Goal: Task Accomplishment & Management: Complete application form

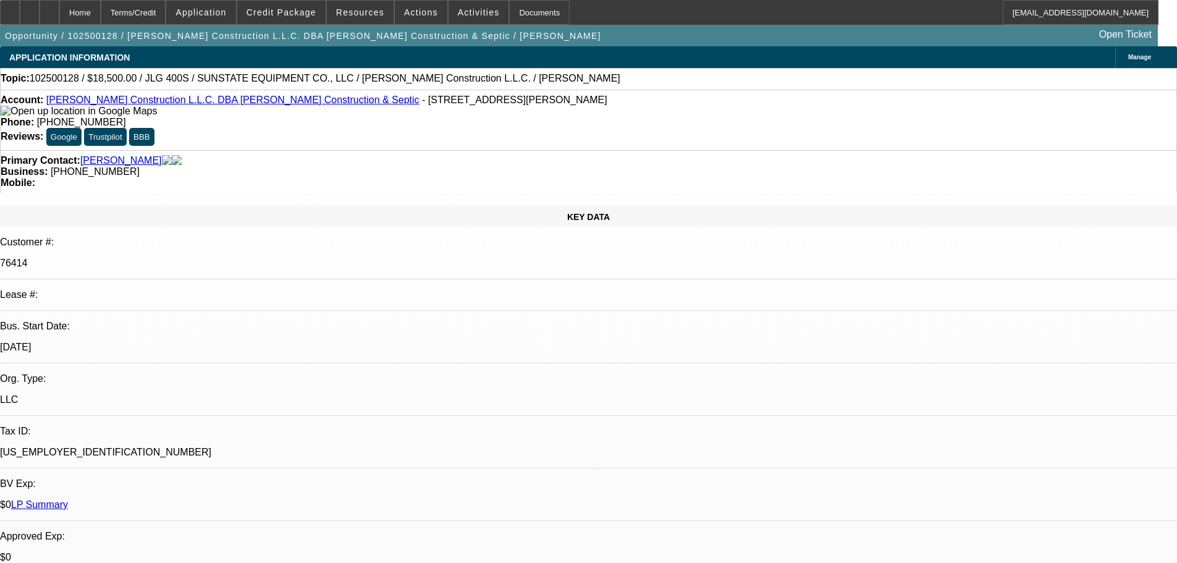
select select "0"
select select "2"
select select "0"
select select "6"
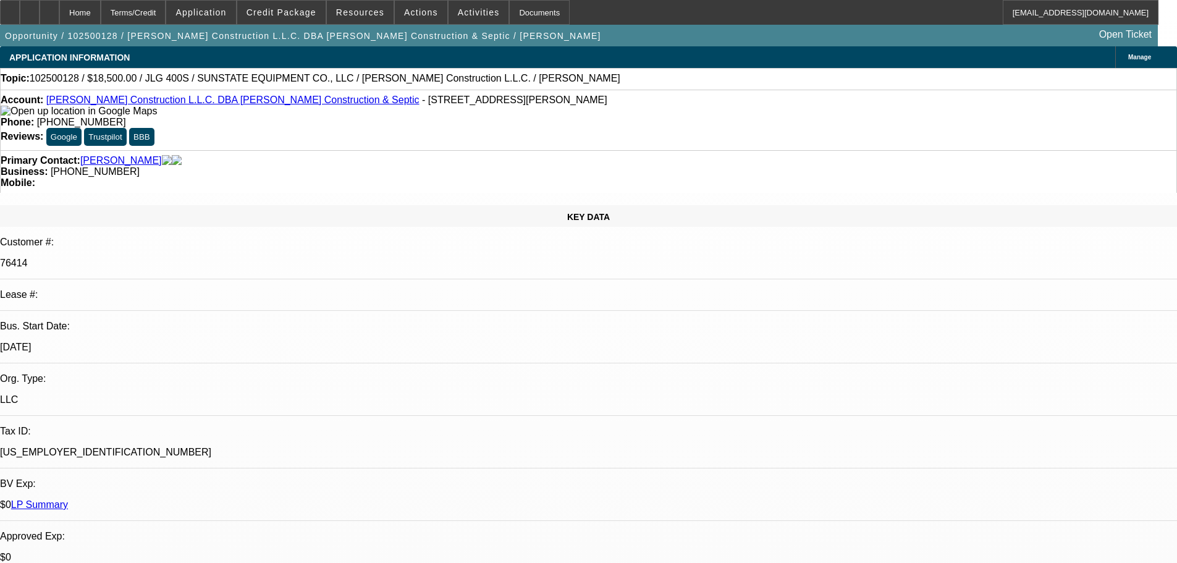
select select "0"
select select "2"
select select "0"
select select "6"
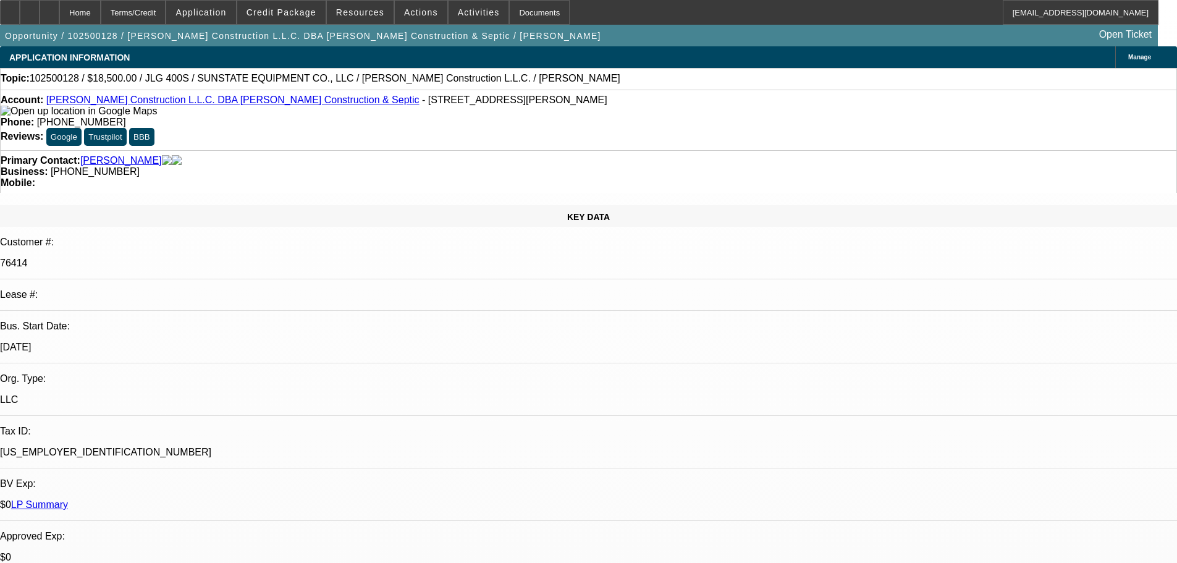
select select "0"
select select "2"
select select "0"
select select "6"
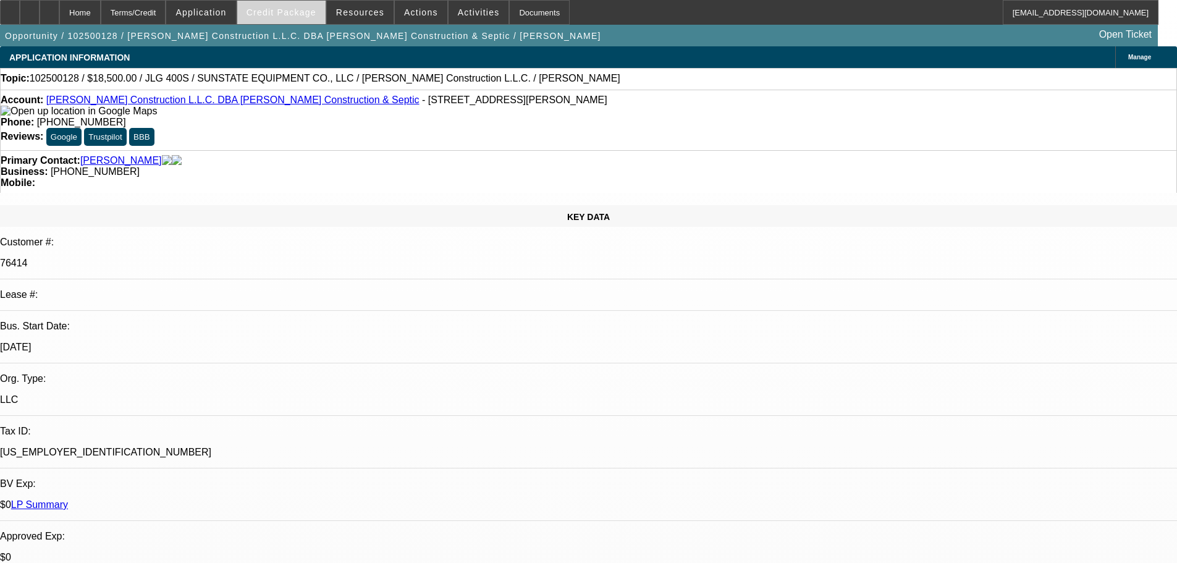
click at [307, 20] on span at bounding box center [281, 13] width 88 height 30
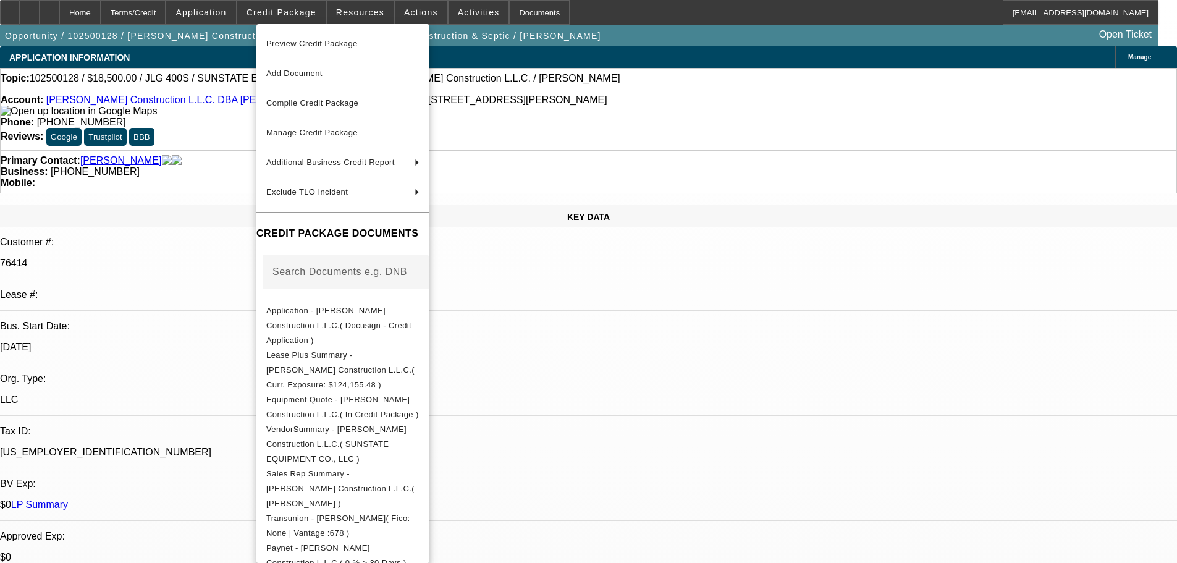
click at [338, 44] on span "Preview Credit Package" at bounding box center [311, 43] width 91 height 9
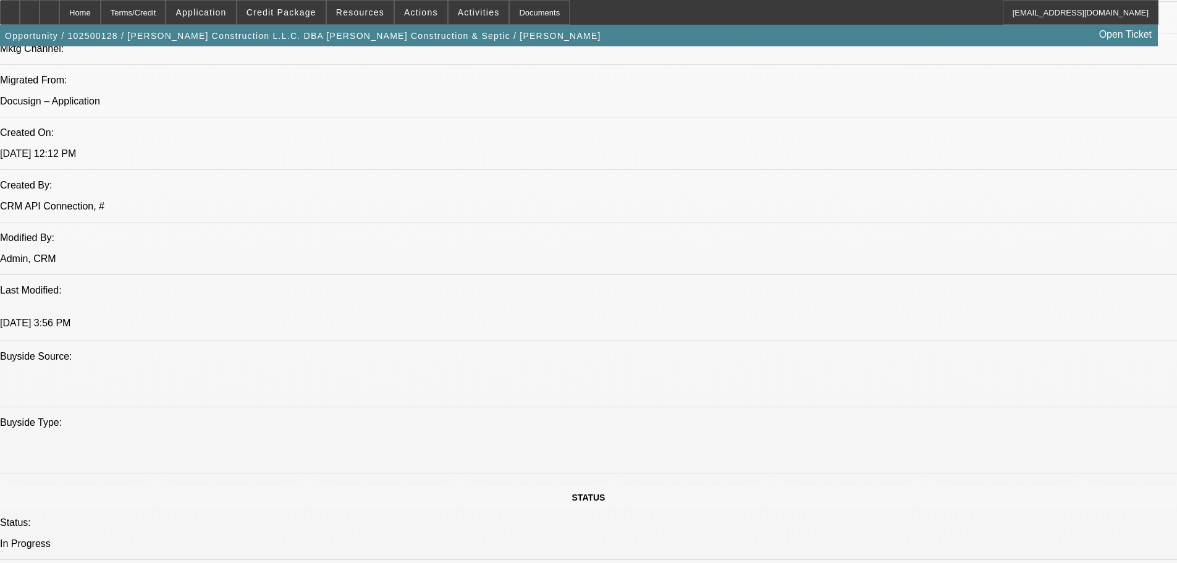
scroll to position [927, 0]
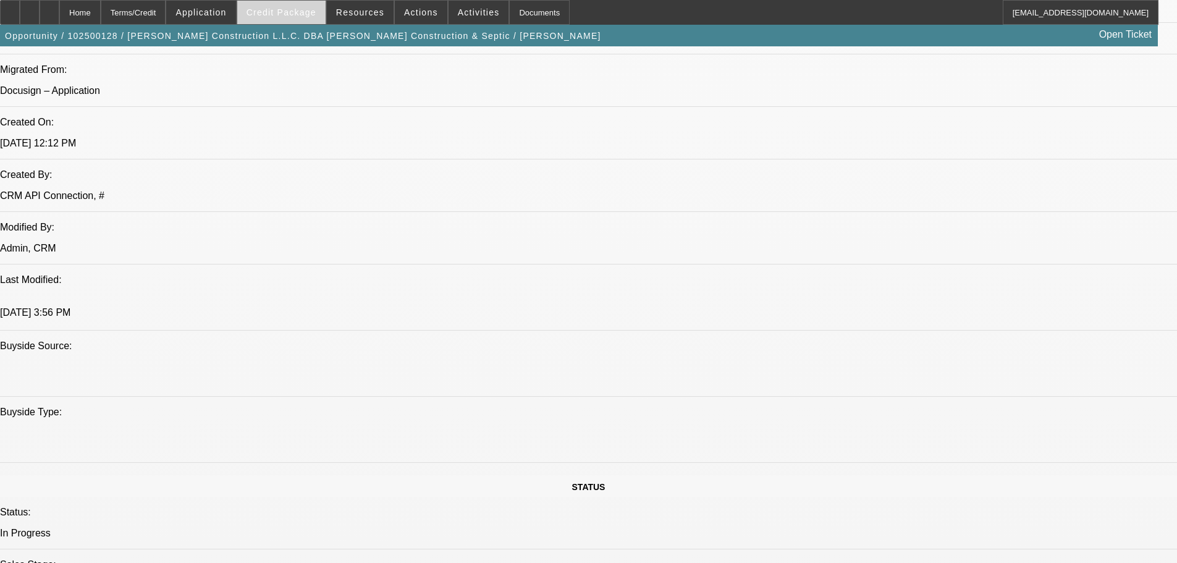
click at [273, 14] on span "Credit Package" at bounding box center [282, 12] width 70 height 10
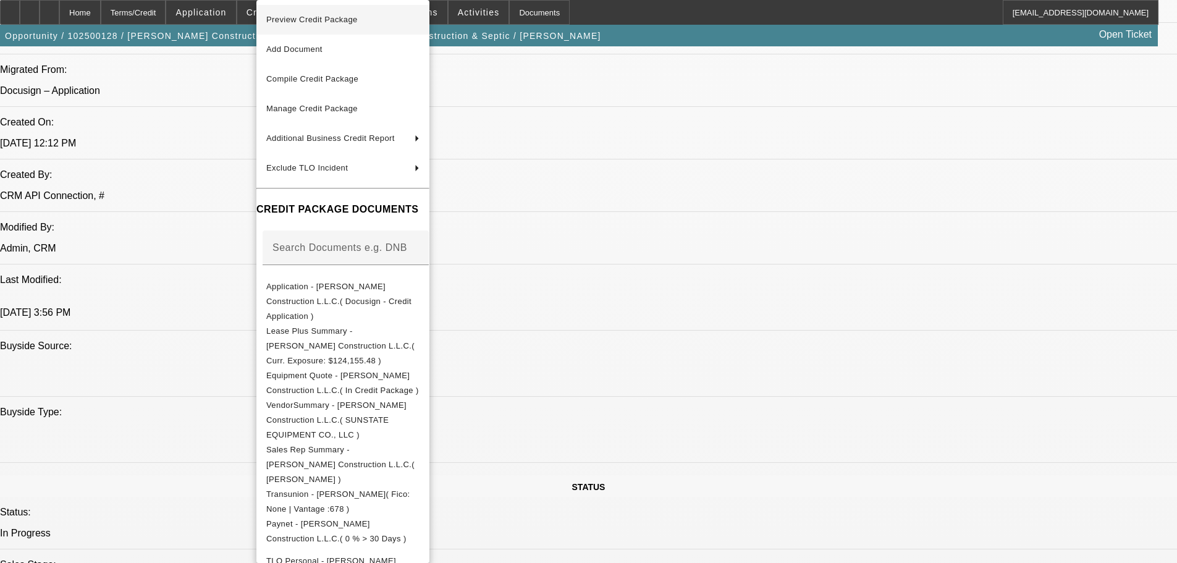
click at [287, 21] on span "Preview Credit Package" at bounding box center [311, 19] width 91 height 9
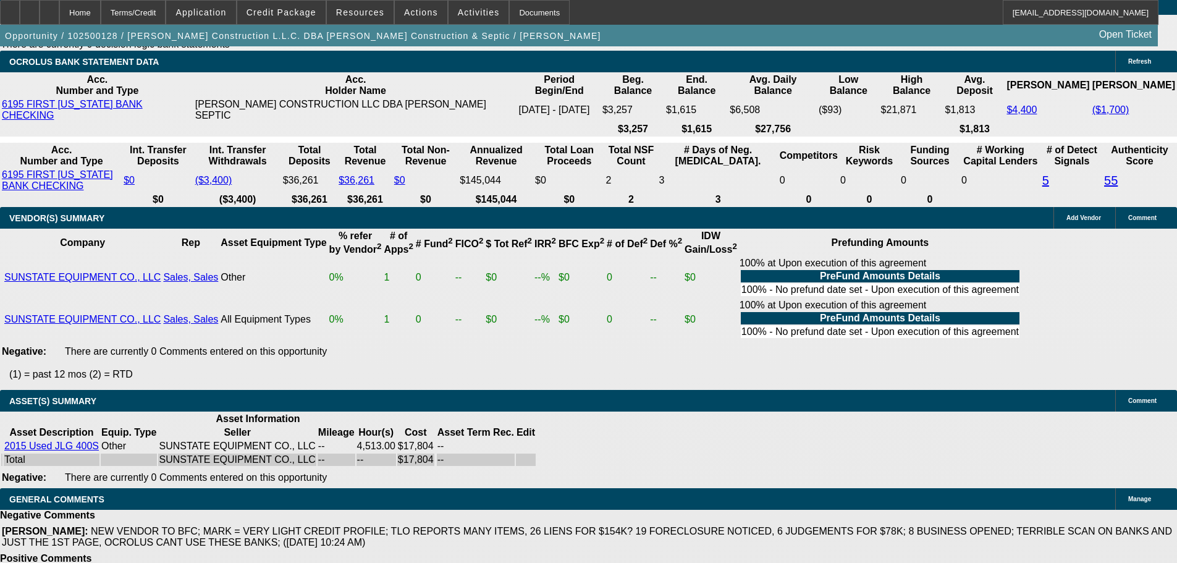
scroll to position [2587, 0]
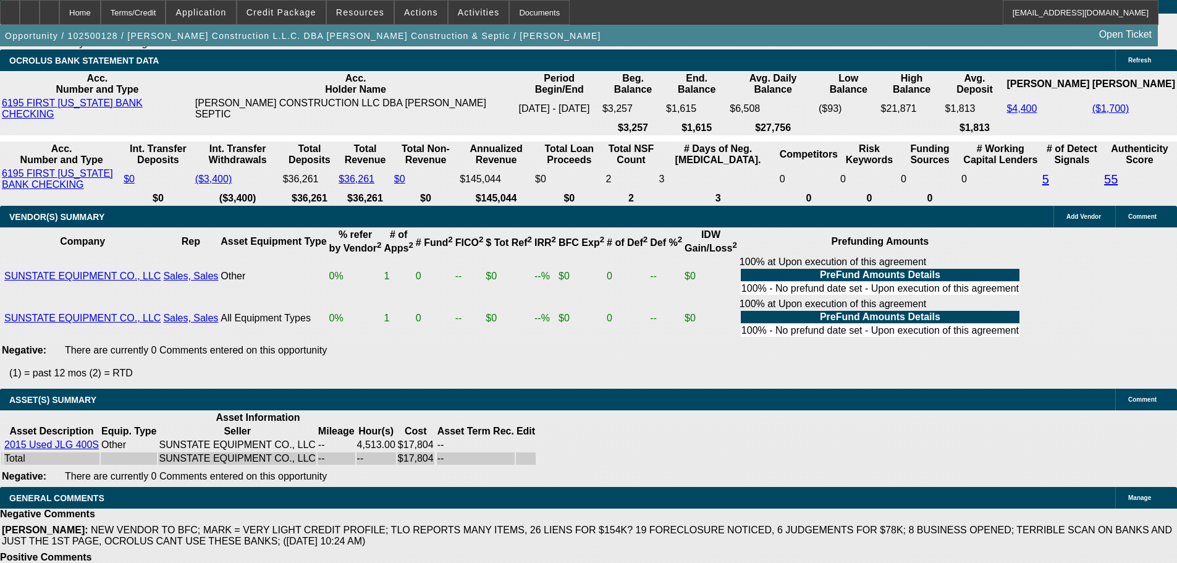
select select "3"
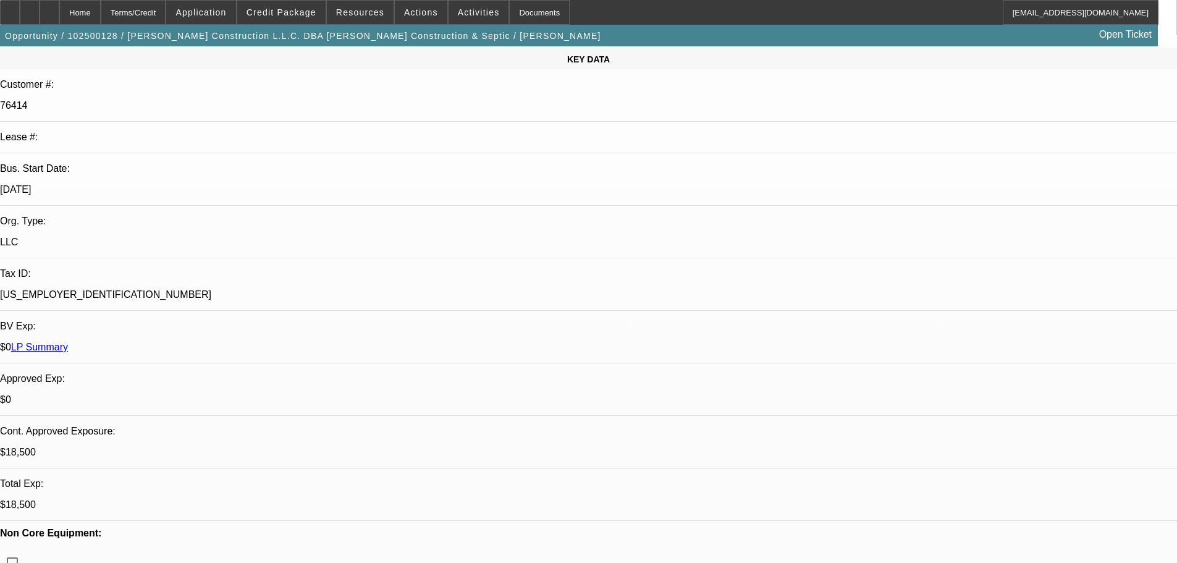
scroll to position [247, 0]
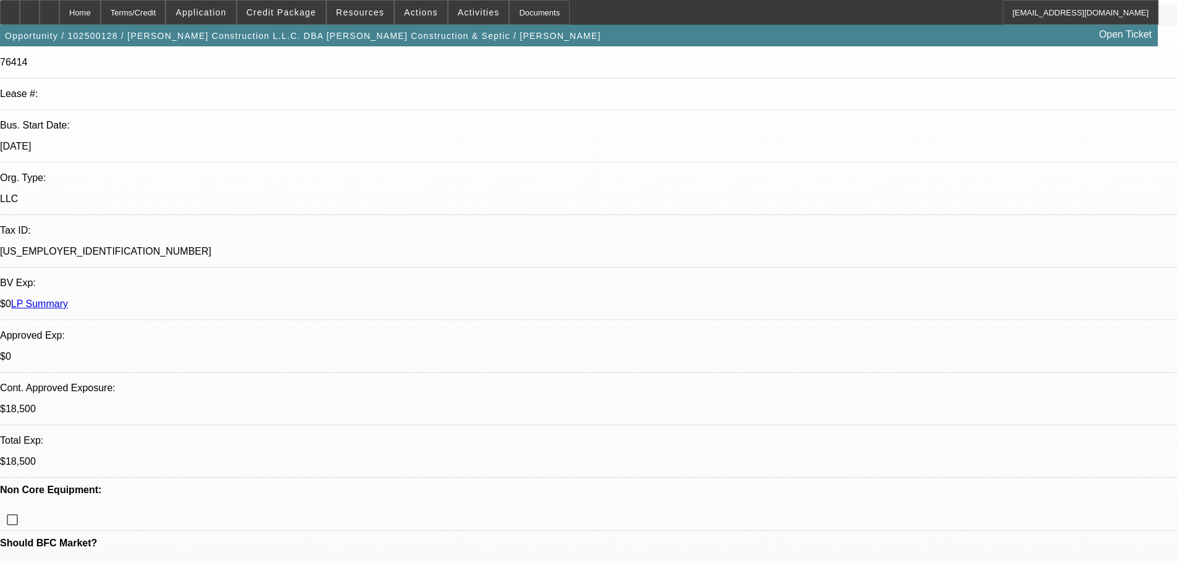
scroll to position [371, 0]
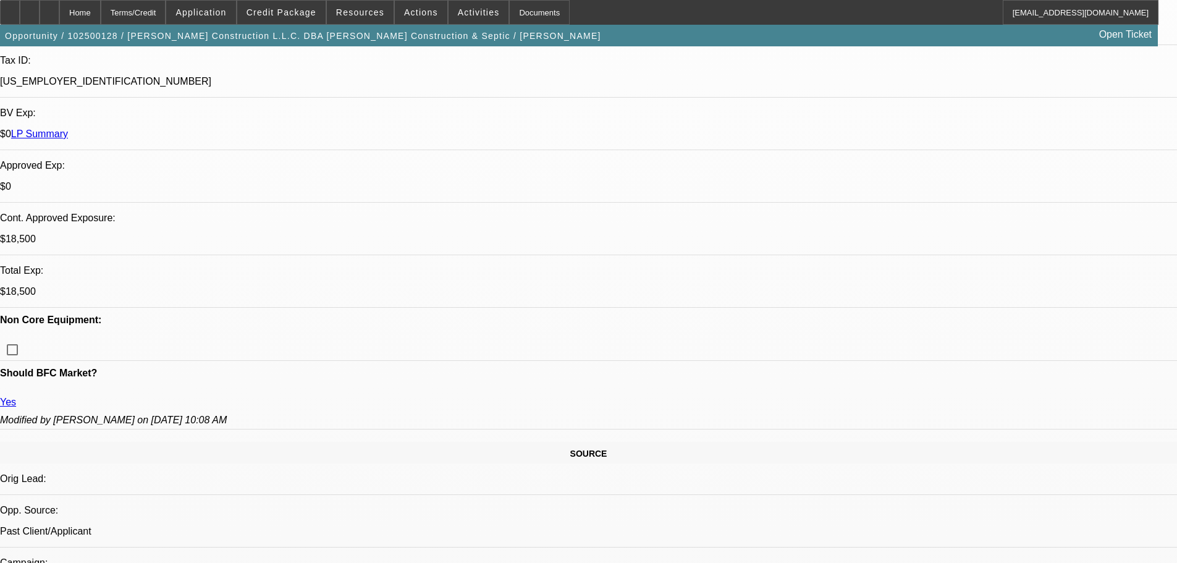
type textarea "APPROVED. VENDOR CLEARED, OK TO FUND 100%."
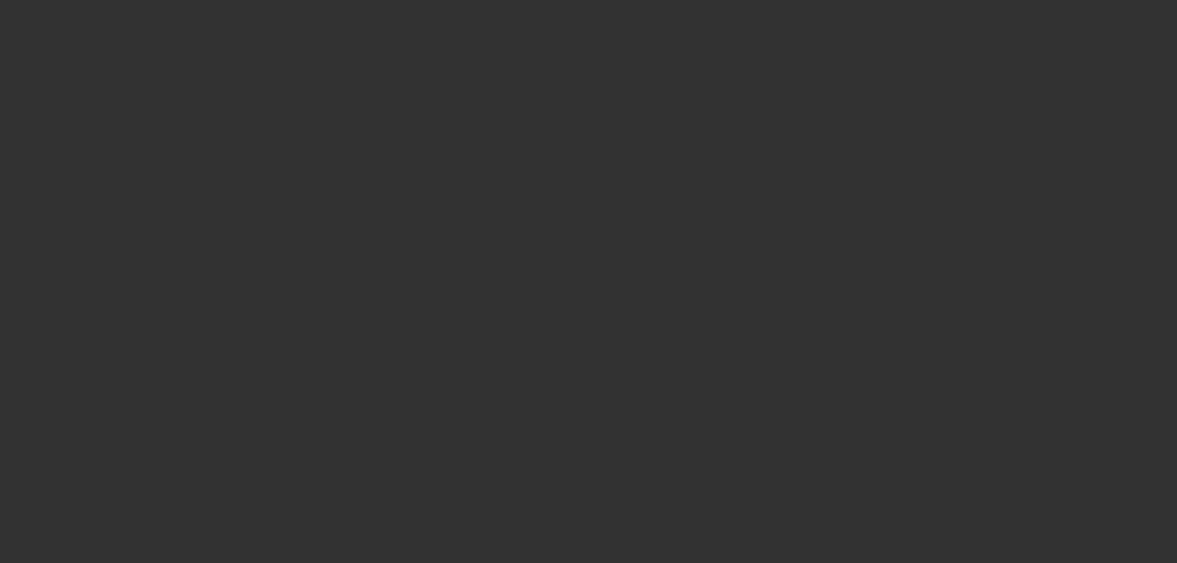
scroll to position [0, 0]
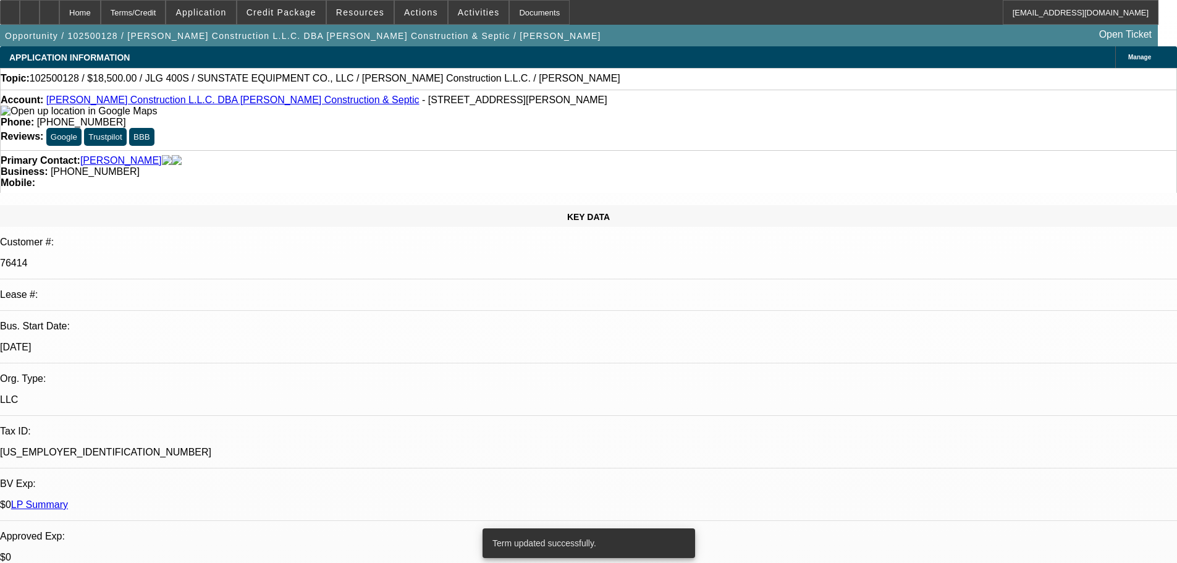
select select "0"
select select "2"
select select "0"
select select "6"
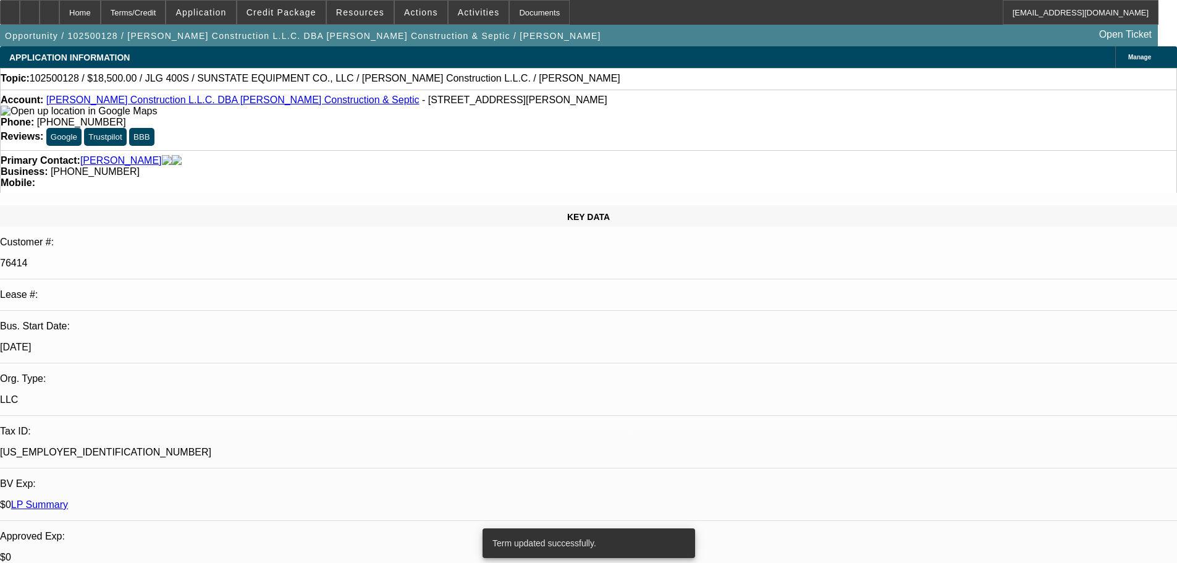
select select "0"
select select "2"
select select "0"
select select "6"
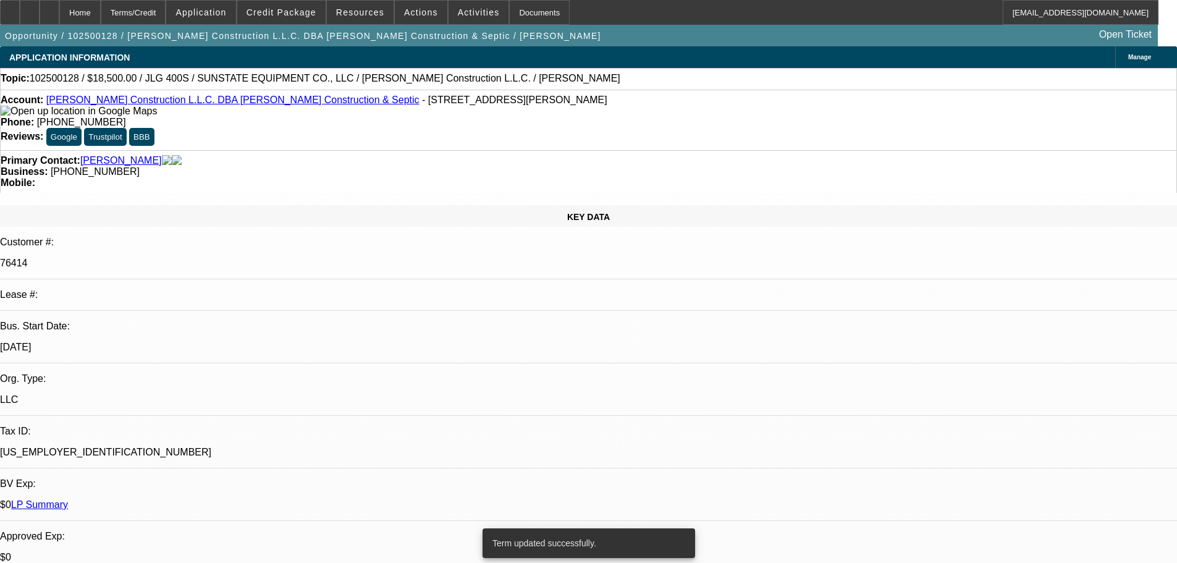
select select "0"
select select "2"
select select "0"
select select "6"
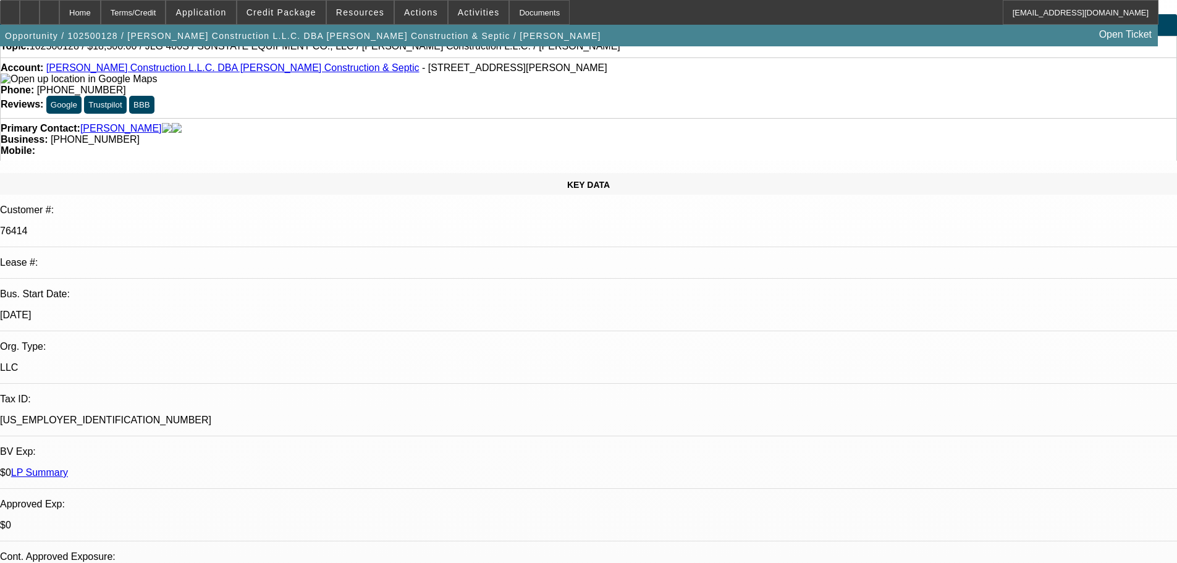
scroll to position [62, 0]
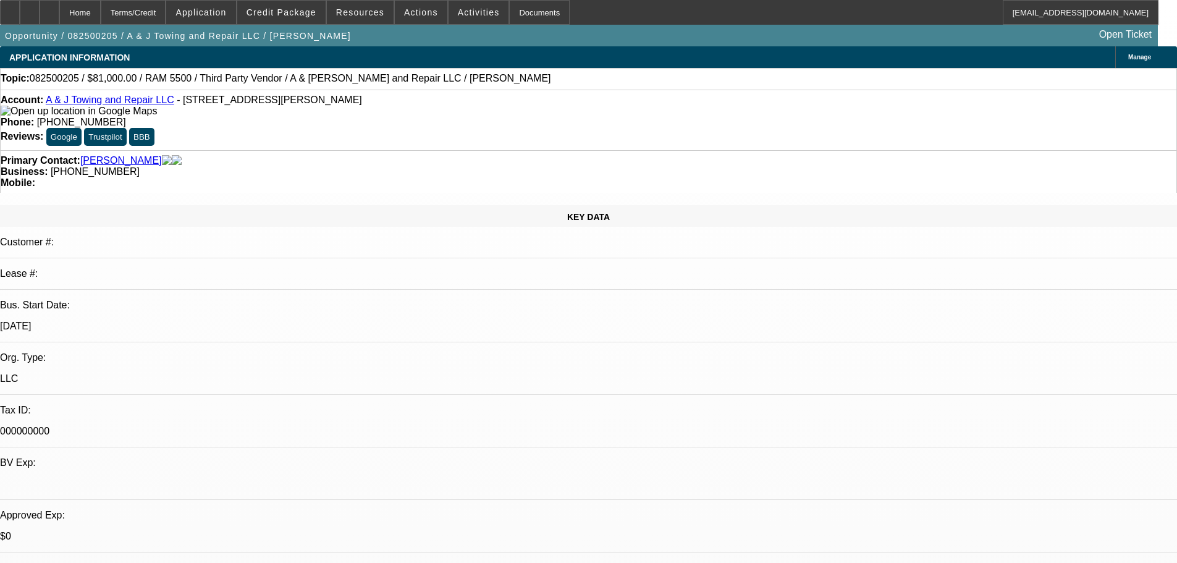
select select "0"
select select "2"
select select "0.1"
select select "4"
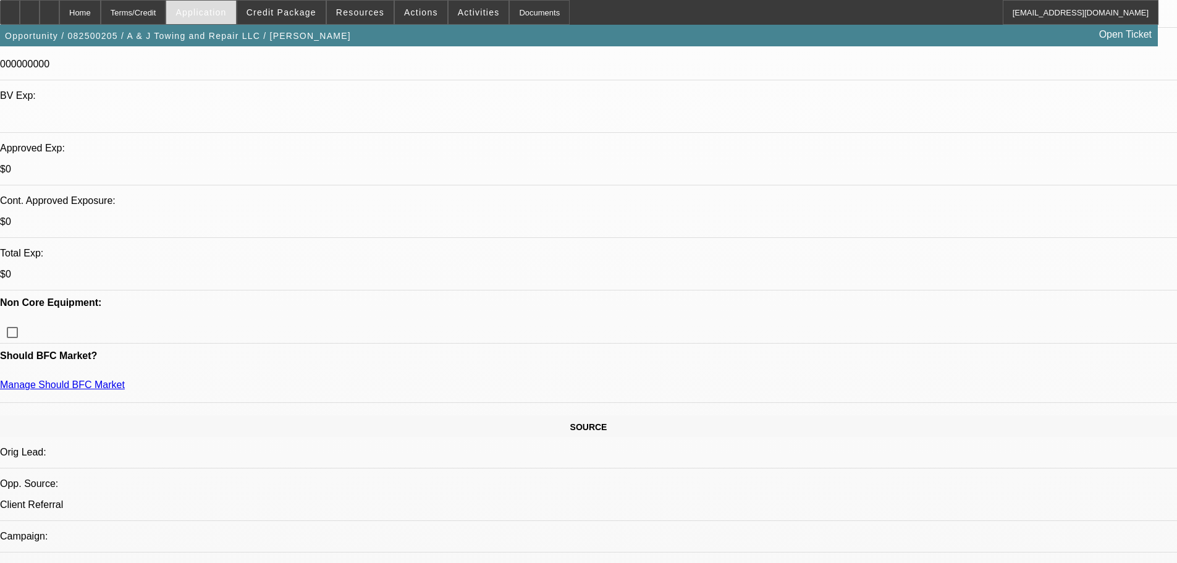
scroll to position [185, 0]
